Goal: Information Seeking & Learning: Learn about a topic

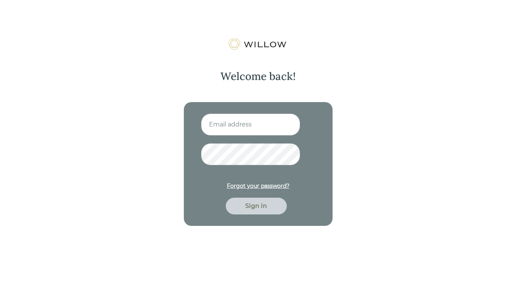
type input "[EMAIL_ADDRESS][DOMAIN_NAME]"
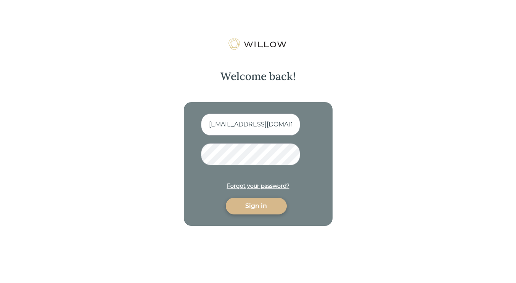
click at [258, 207] on div "Sign in" at bounding box center [256, 206] width 43 height 9
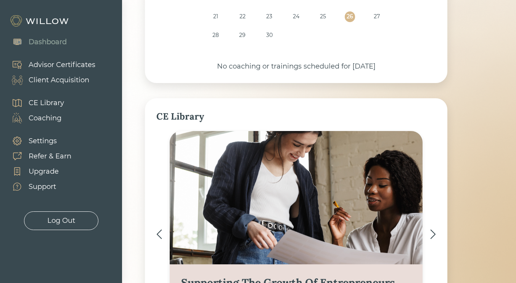
scroll to position [390, 0]
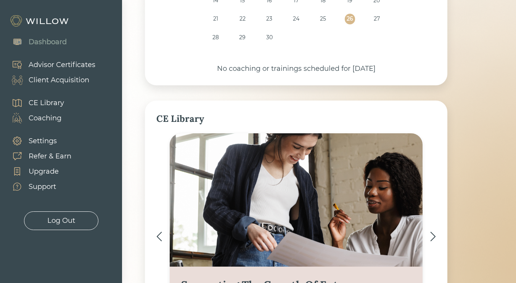
click at [163, 235] on div "Supporting The Growth Of Entrepreneurs 1 Credit See more" at bounding box center [296, 236] width 280 height 207
click at [159, 237] on img at bounding box center [159, 237] width 6 height 10
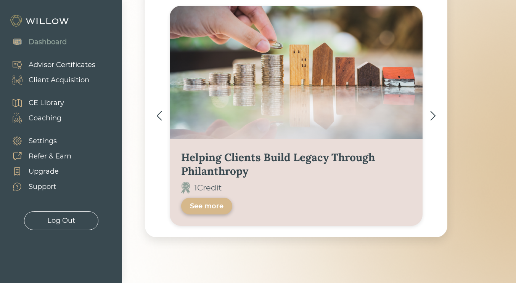
scroll to position [518, 0]
click at [217, 204] on div "See more" at bounding box center [207, 206] width 34 height 9
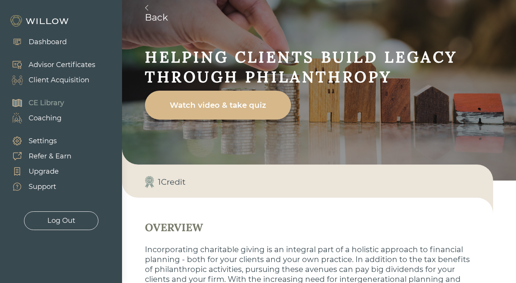
scroll to position [29, 0]
click at [149, 10] on link "Back" at bounding box center [330, 14] width 371 height 18
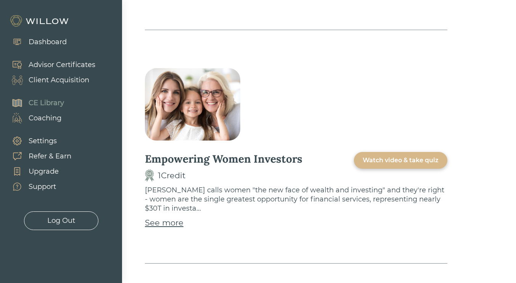
scroll to position [2746, 0]
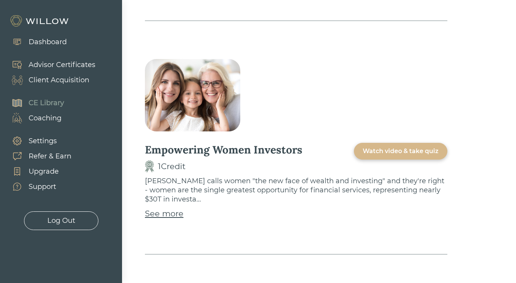
click at [375, 147] on div "Watch video & take quiz" at bounding box center [401, 151] width 76 height 9
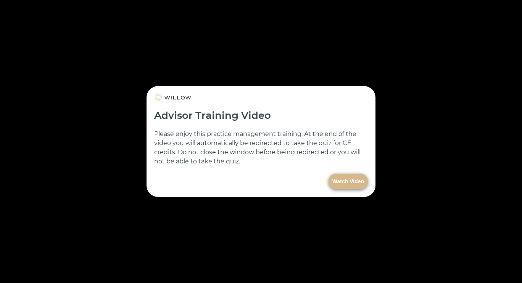
click at [341, 182] on button "Watch Video" at bounding box center [347, 182] width 39 height 16
